Goal: Task Accomplishment & Management: Manage account settings

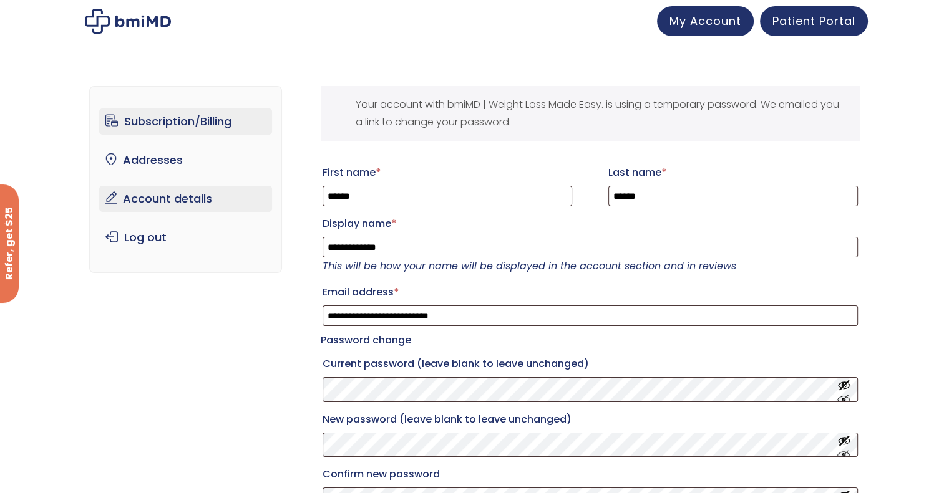
click at [226, 132] on link "Subscription/Billing" at bounding box center [185, 122] width 173 height 26
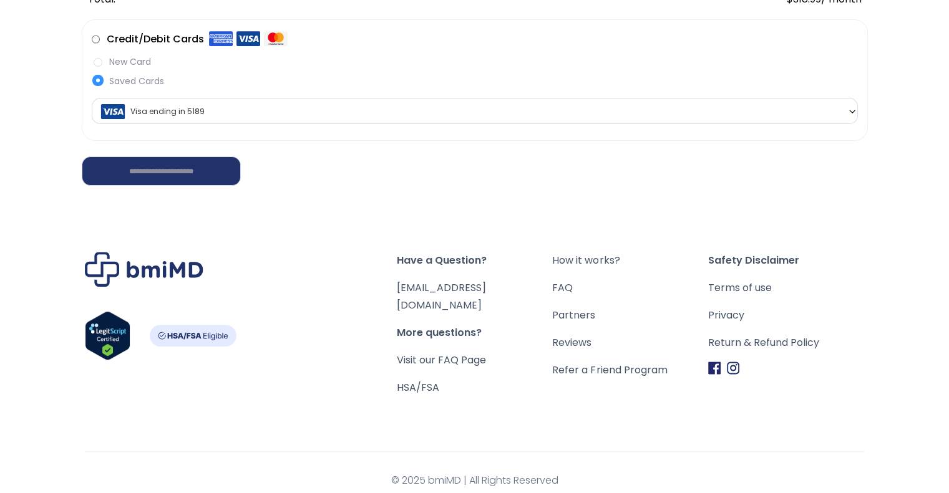
scroll to position [296, 0]
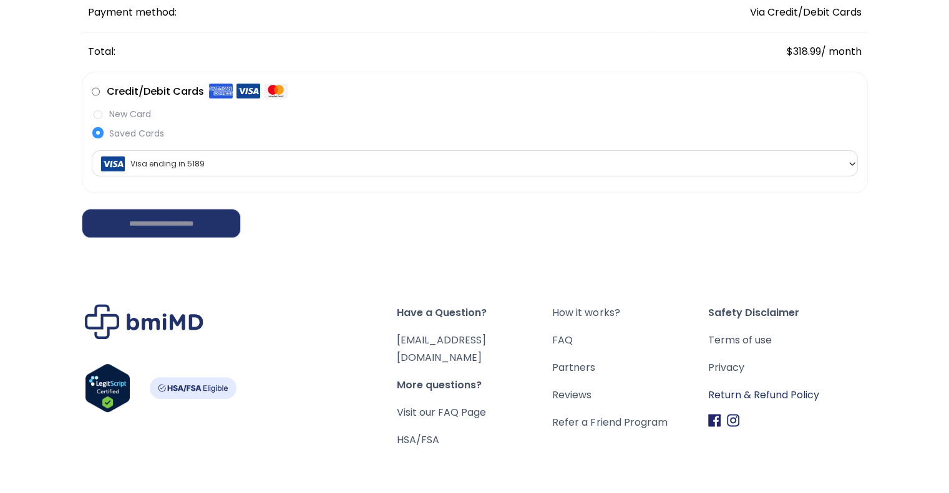
click at [802, 392] on link "Return & Refund Policy" at bounding box center [786, 395] width 156 height 17
